Goal: Task Accomplishment & Management: Complete application form

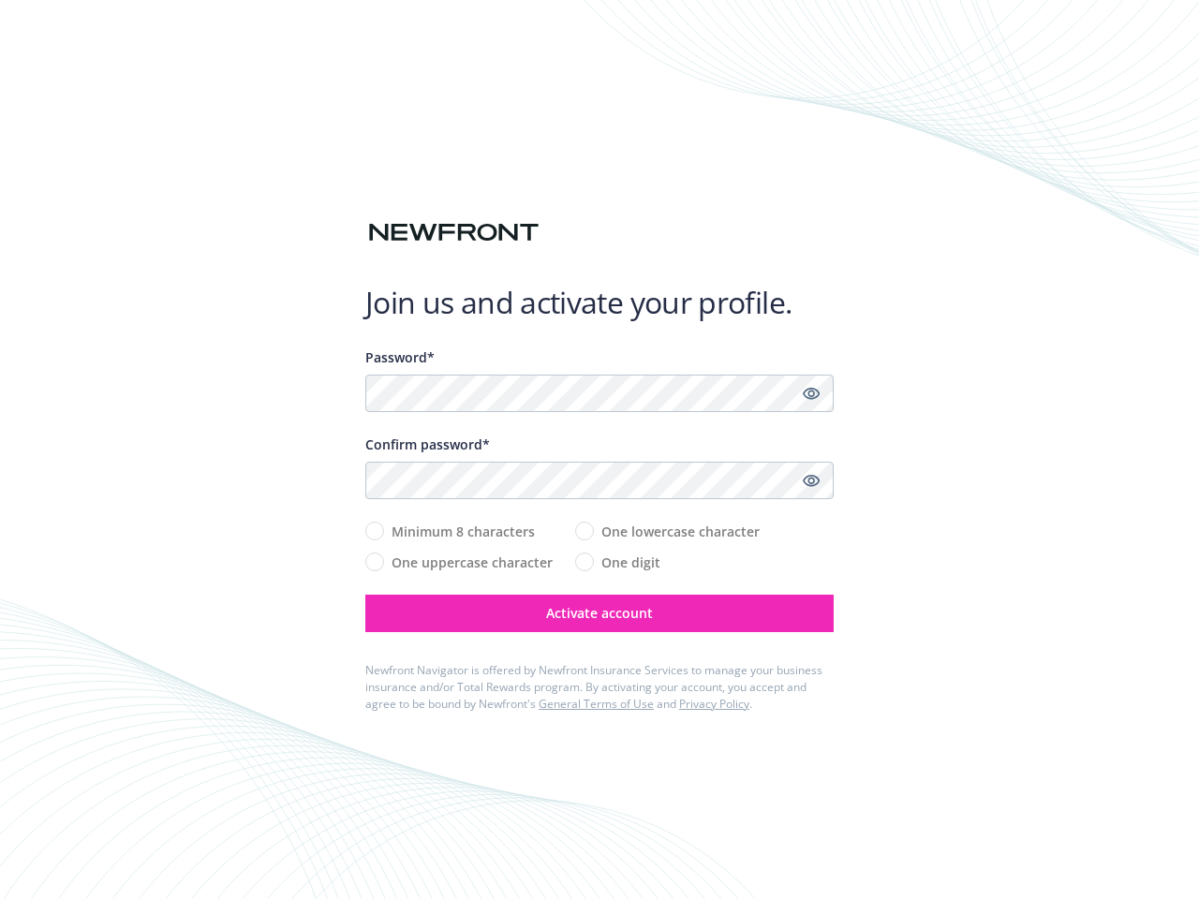
click at [600, 450] on div "Confirm password*" at bounding box center [599, 445] width 468 height 20
click at [811, 393] on icon "Show password" at bounding box center [811, 393] width 17 height 17
click at [811, 481] on icon "Show password" at bounding box center [811, 480] width 17 height 17
click at [600, 614] on span "Activate account" at bounding box center [599, 613] width 107 height 18
